Goal: Information Seeking & Learning: Learn about a topic

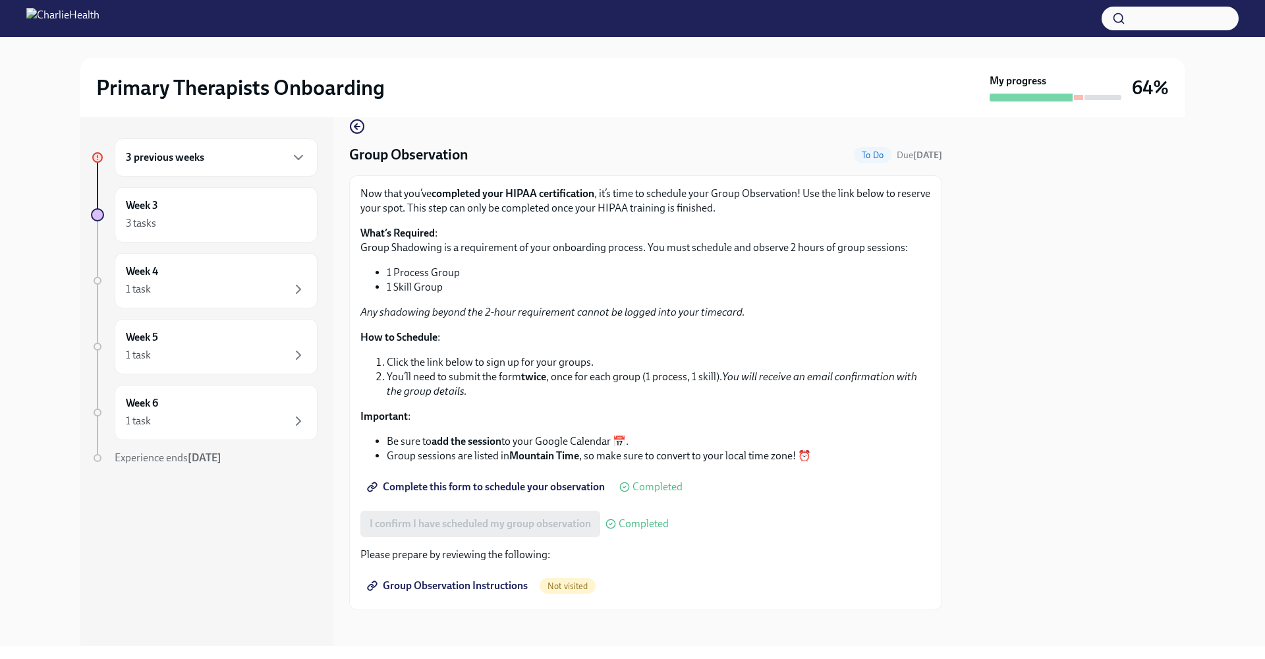
scroll to position [26, 0]
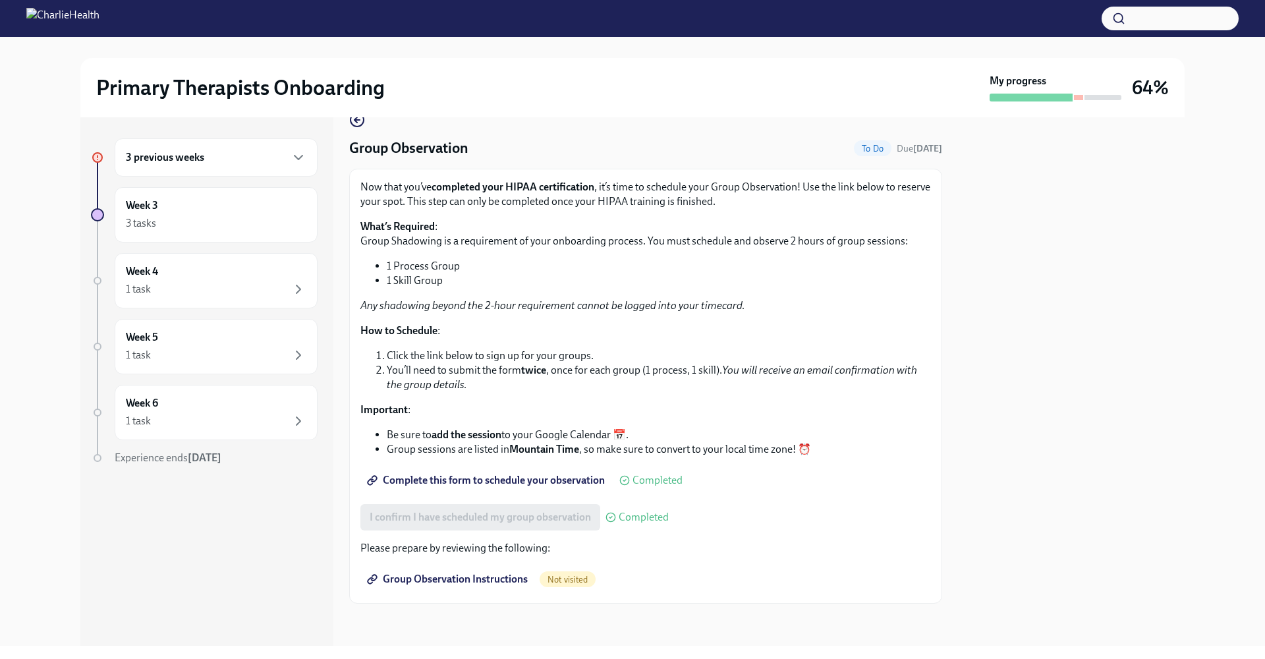
click at [462, 584] on span "Group Observation Instructions" at bounding box center [449, 578] width 158 height 13
click at [222, 168] on div "3 previous weeks" at bounding box center [216, 157] width 203 height 38
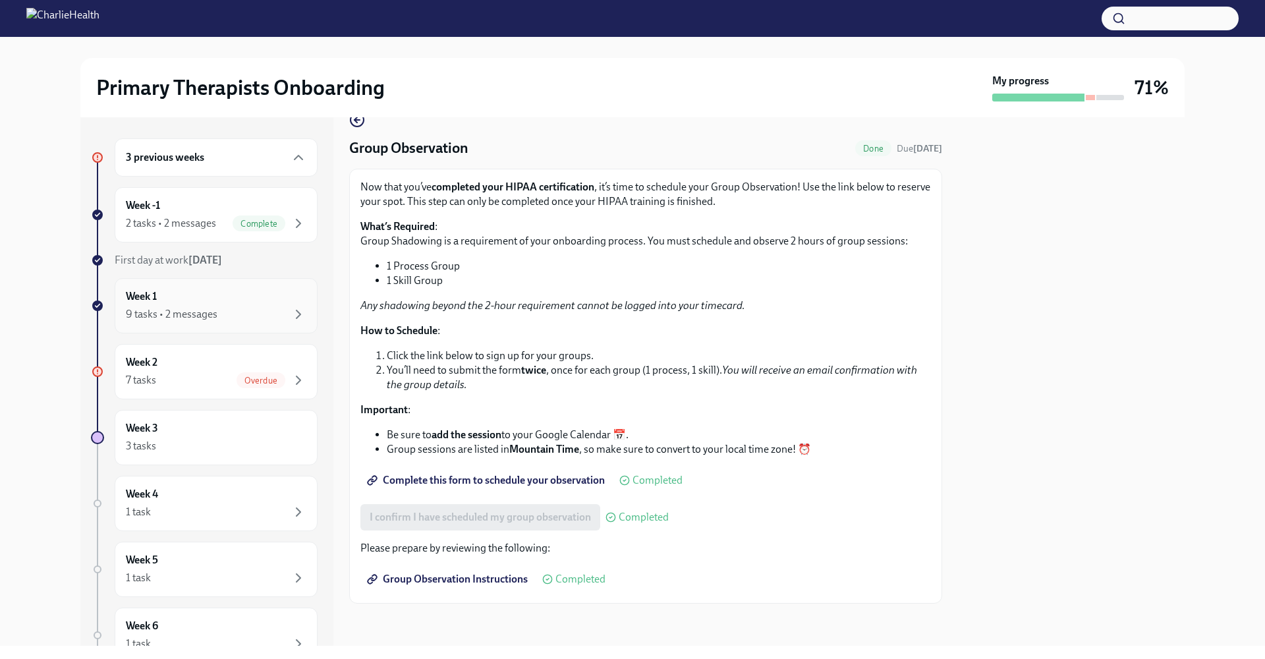
click at [234, 316] on div "9 tasks • 2 messages" at bounding box center [216, 314] width 180 height 16
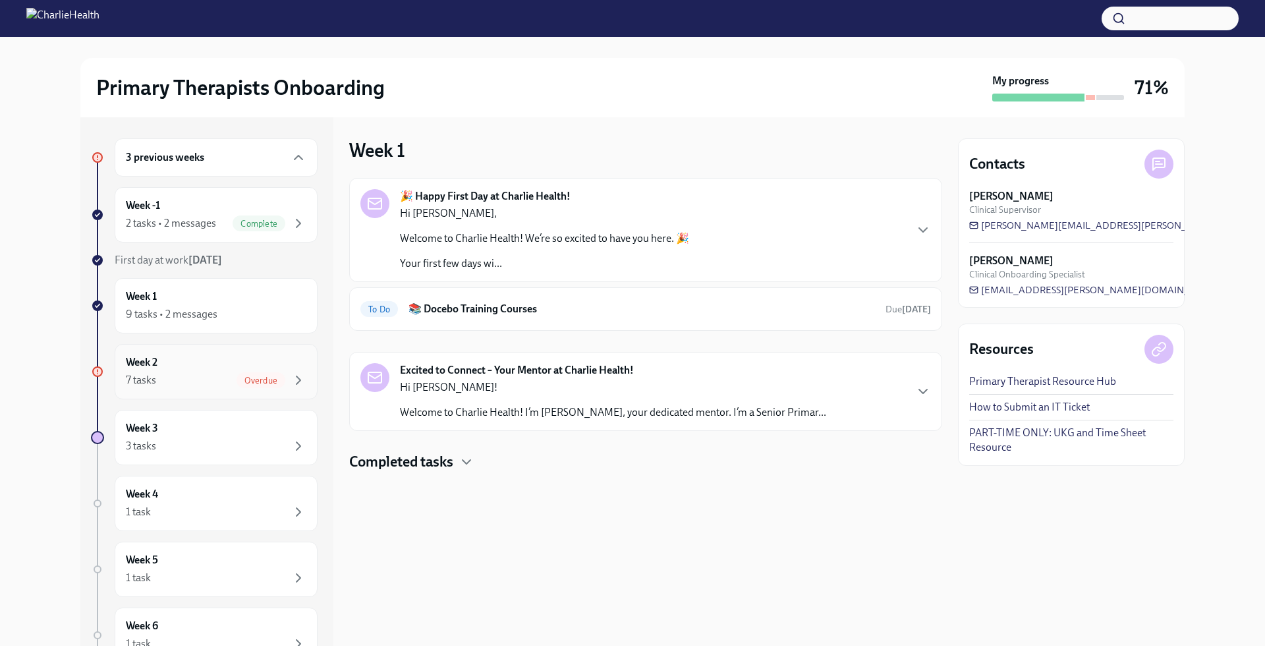
click at [219, 373] on div "7 tasks Overdue" at bounding box center [216, 380] width 180 height 16
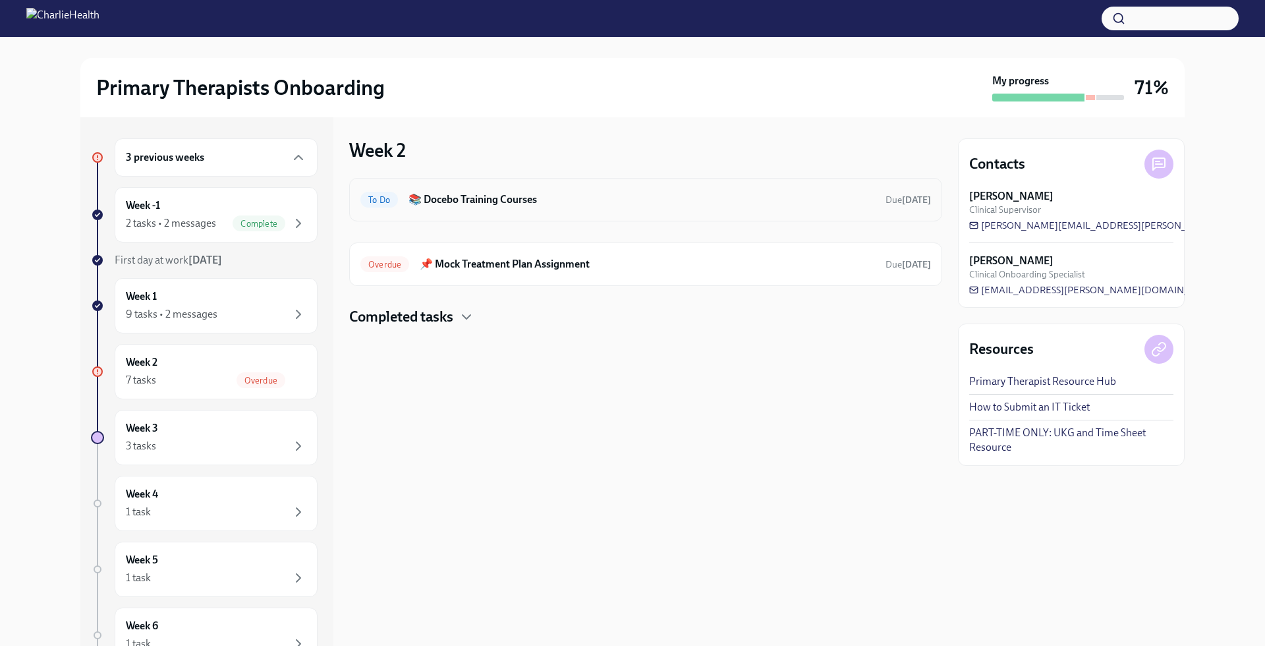
click at [506, 189] on div "To Do 📚 Docebo Training Courses Due today" at bounding box center [645, 199] width 570 height 21
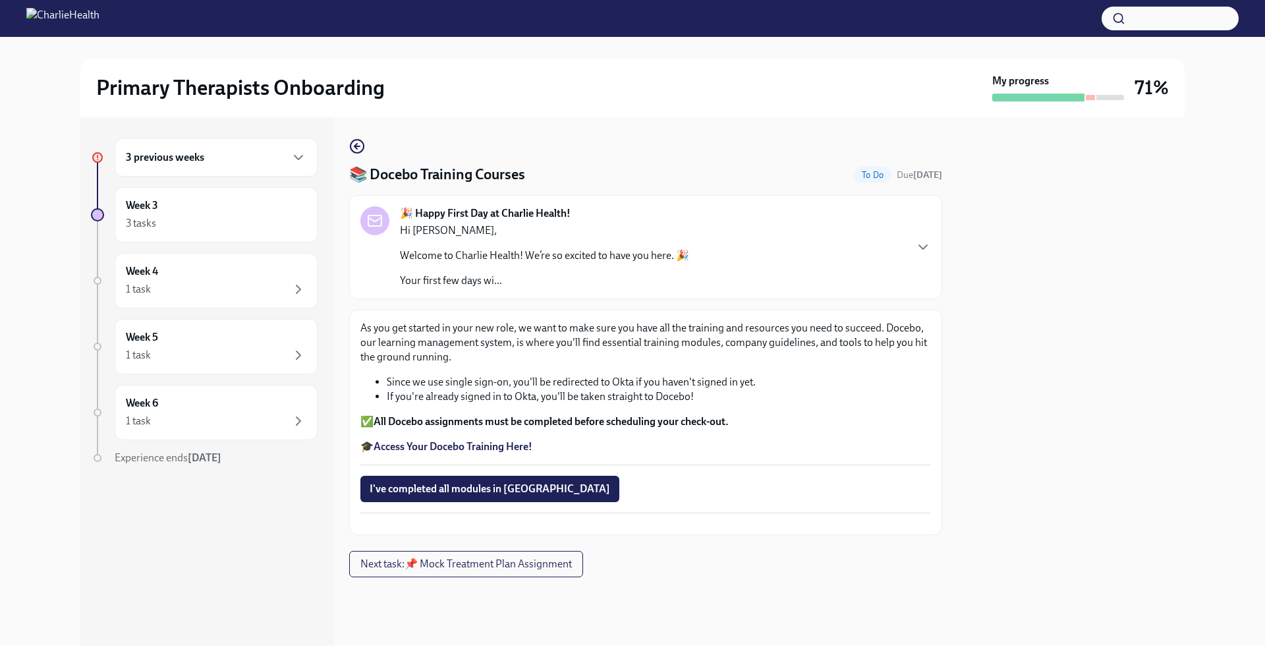
click at [493, 449] on strong "Access Your Docebo Training Here!" at bounding box center [452, 446] width 159 height 13
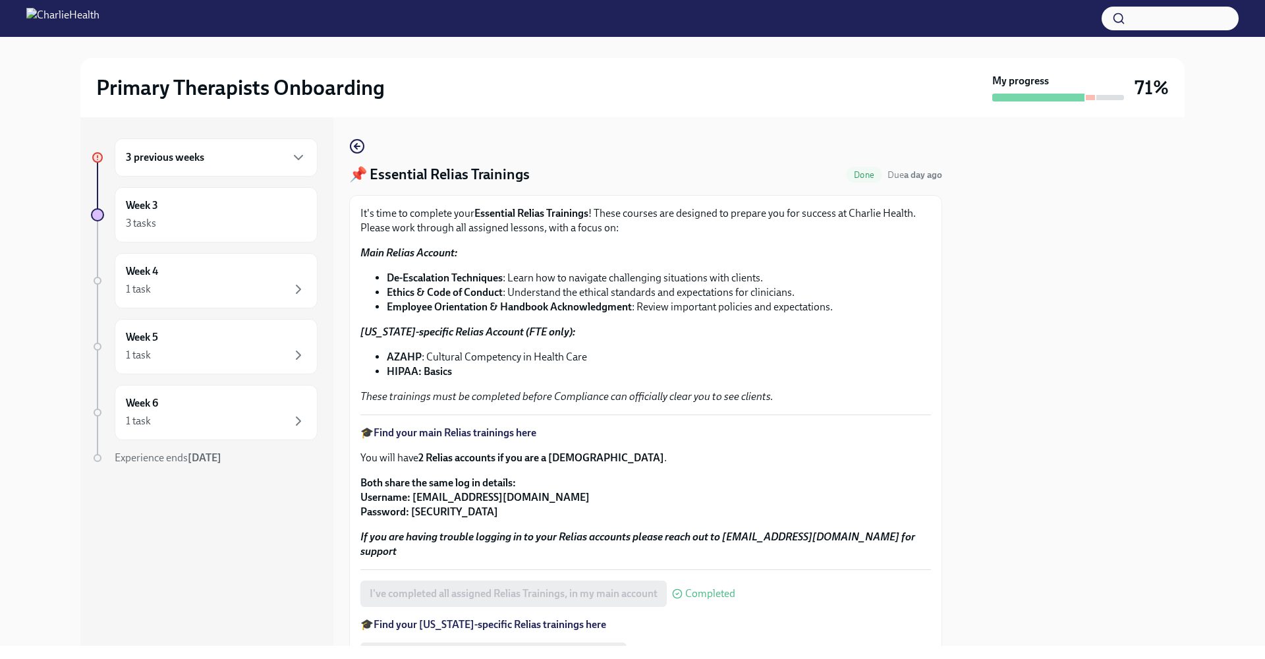
click at [536, 438] on strong "Find your main Relias trainings here" at bounding box center [454, 432] width 163 height 13
